Goal: Task Accomplishment & Management: Complete application form

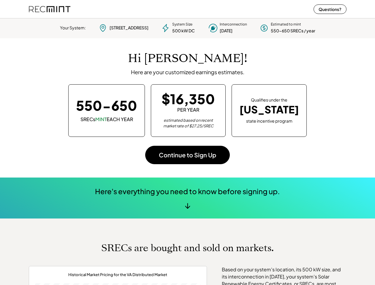
scroll to position [83, 165]
